Goal: Task Accomplishment & Management: Manage account settings

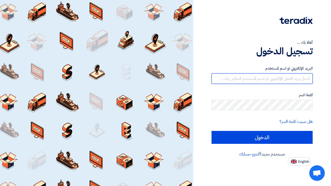
click at [283, 83] on input "text" at bounding box center [262, 79] width 101 height 10
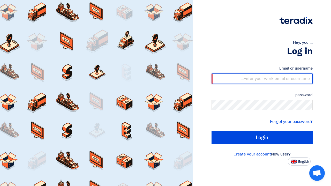
type input "[PERSON_NAME][EMAIL_ADDRESS][DOMAIN_NAME]"
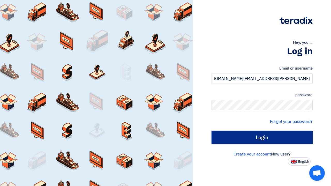
click at [249, 136] on input "Login" at bounding box center [262, 137] width 101 height 13
type input "Sign in"
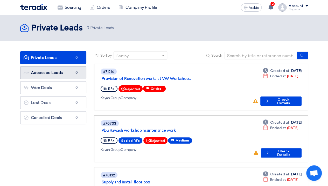
click at [66, 75] on link "Accessed Leads Accessed Leads 0" at bounding box center [53, 72] width 66 height 13
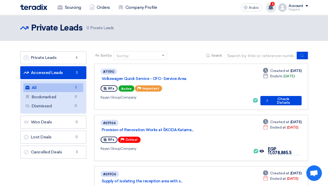
click at [269, 10] on div "2 You received a new message from Kayan Group regarding their Volkswagen Quick …" at bounding box center [270, 7] width 10 height 10
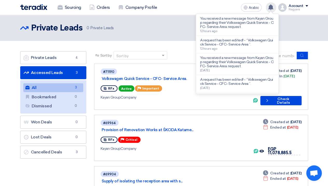
click at [268, 11] on div "You received a new message from Kayan Group regarding their Volkswagen Quick Se…" at bounding box center [270, 7] width 10 height 10
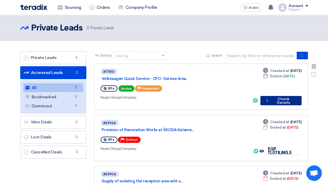
click at [277, 97] on font "Check Details" at bounding box center [283, 101] width 13 height 8
